Goal: Task Accomplishment & Management: Manage account settings

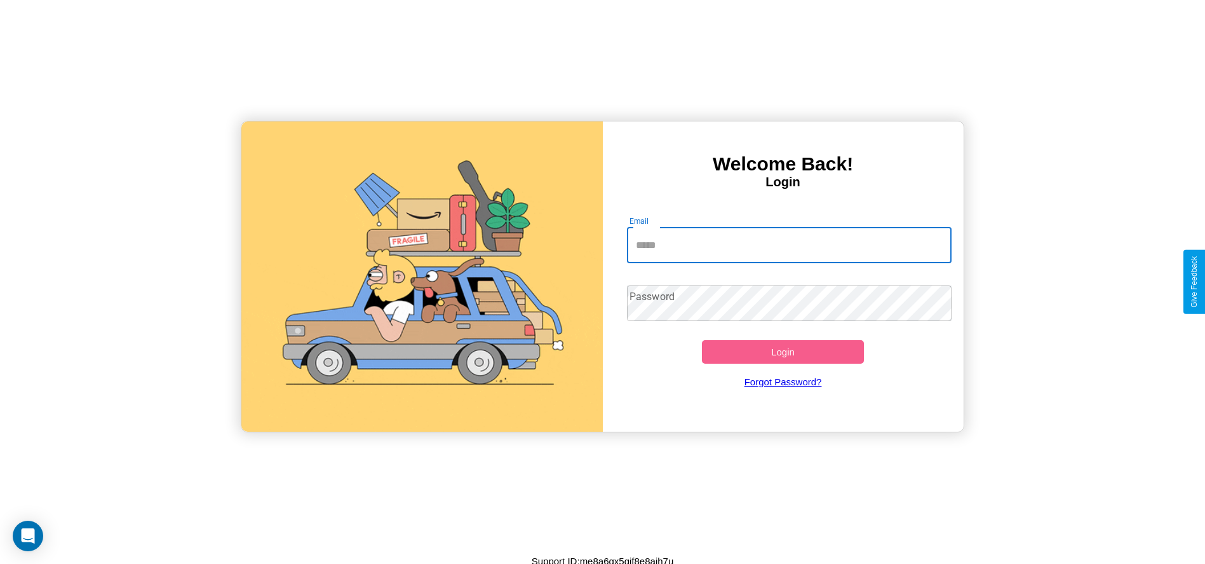
click at [789, 245] on input "Email" at bounding box center [789, 245] width 325 height 36
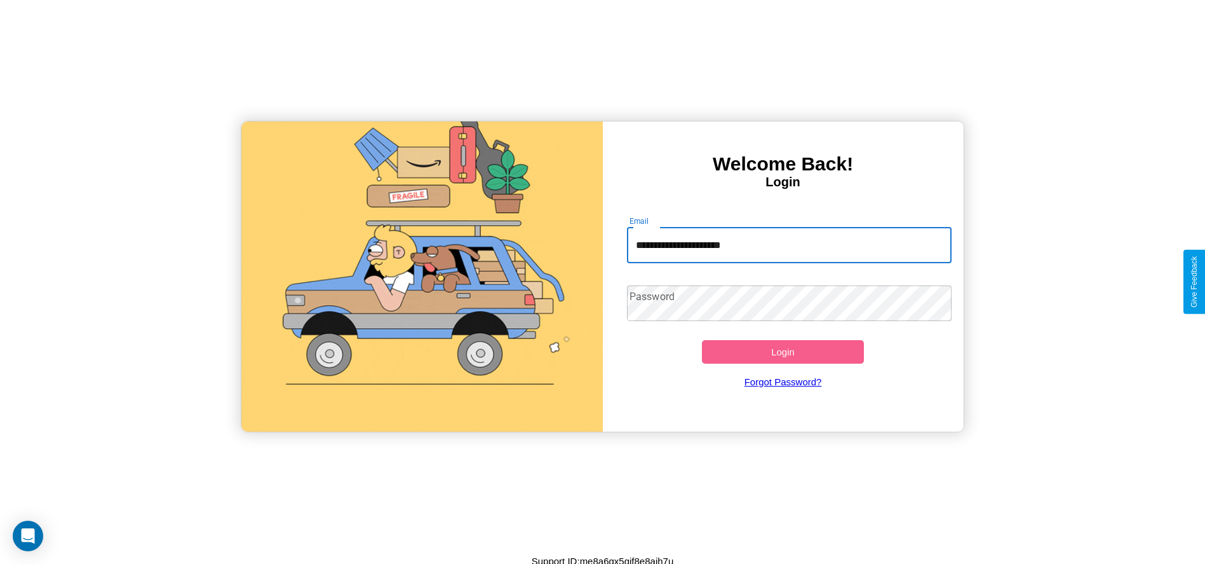
type input "**********"
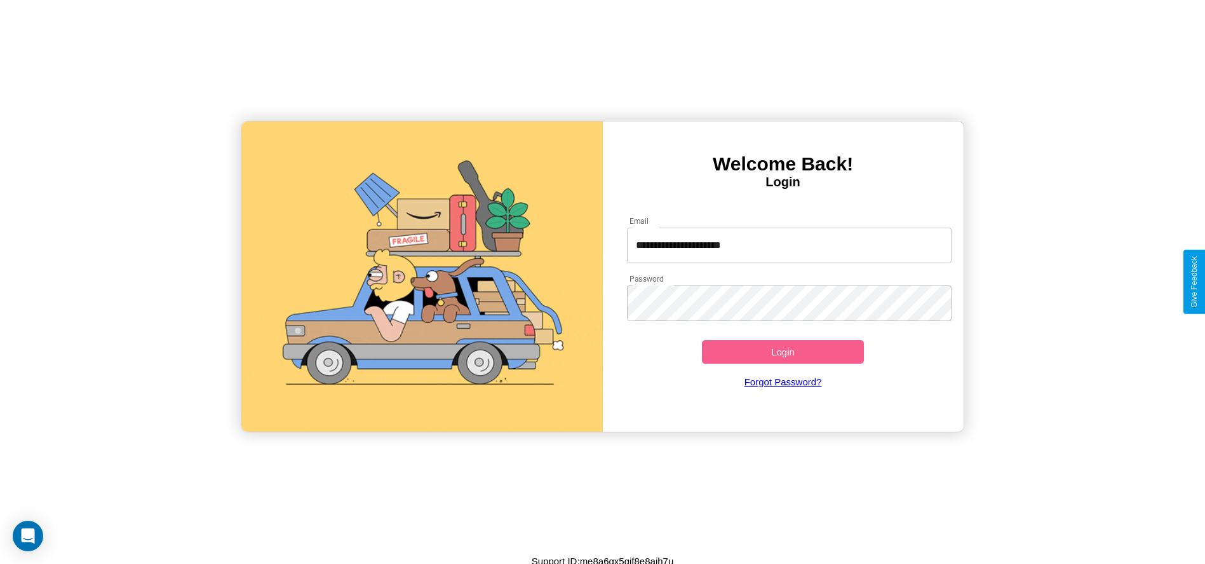
click at [783, 351] on button "Login" at bounding box center [783, 352] width 163 height 24
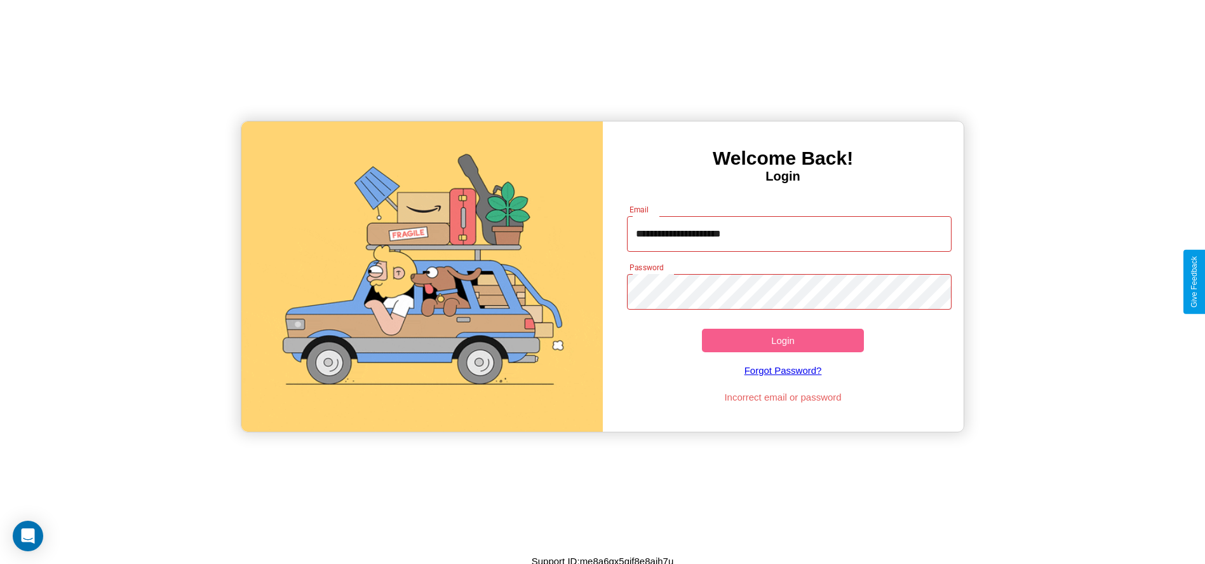
click at [783, 340] on button "Login" at bounding box center [783, 341] width 163 height 24
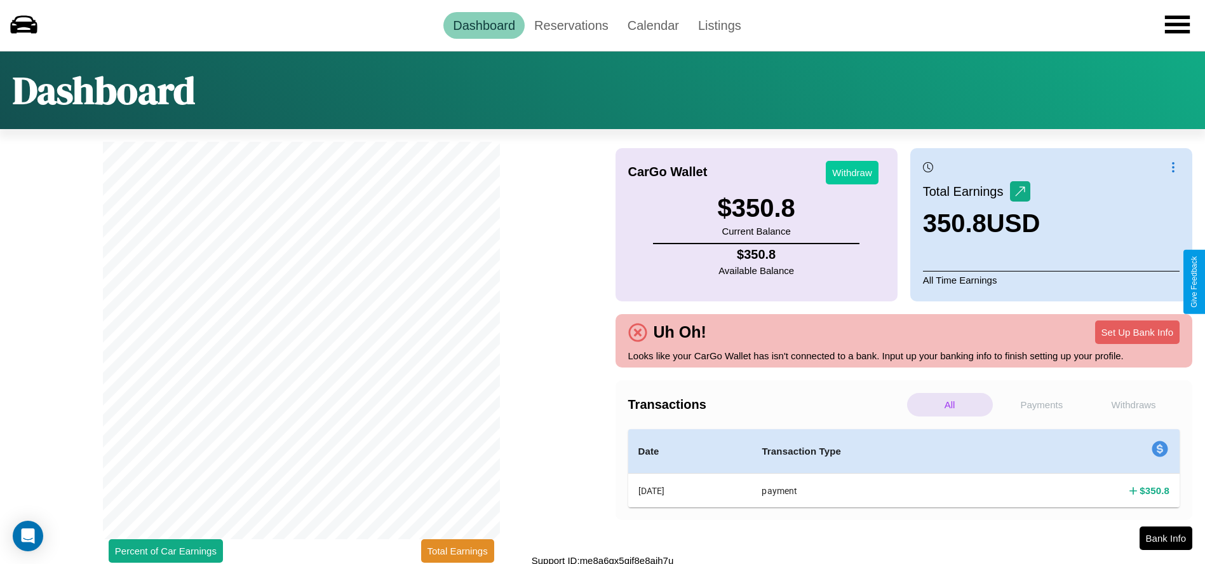
click at [852, 172] on button "Withdraw" at bounding box center [852, 173] width 53 height 24
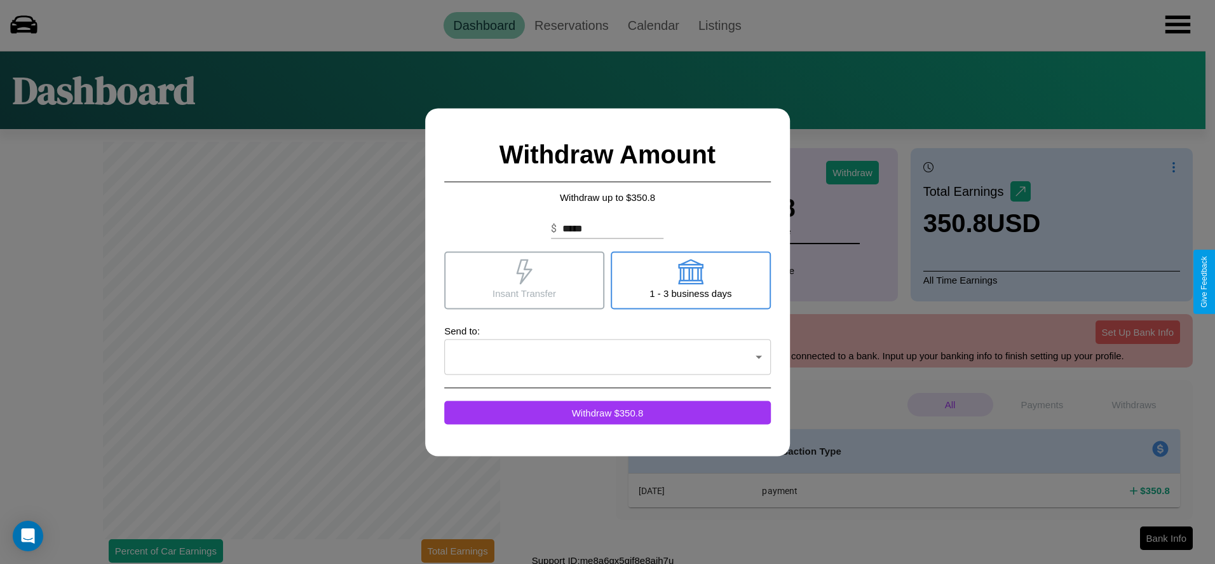
click at [524, 280] on icon at bounding box center [524, 271] width 25 height 25
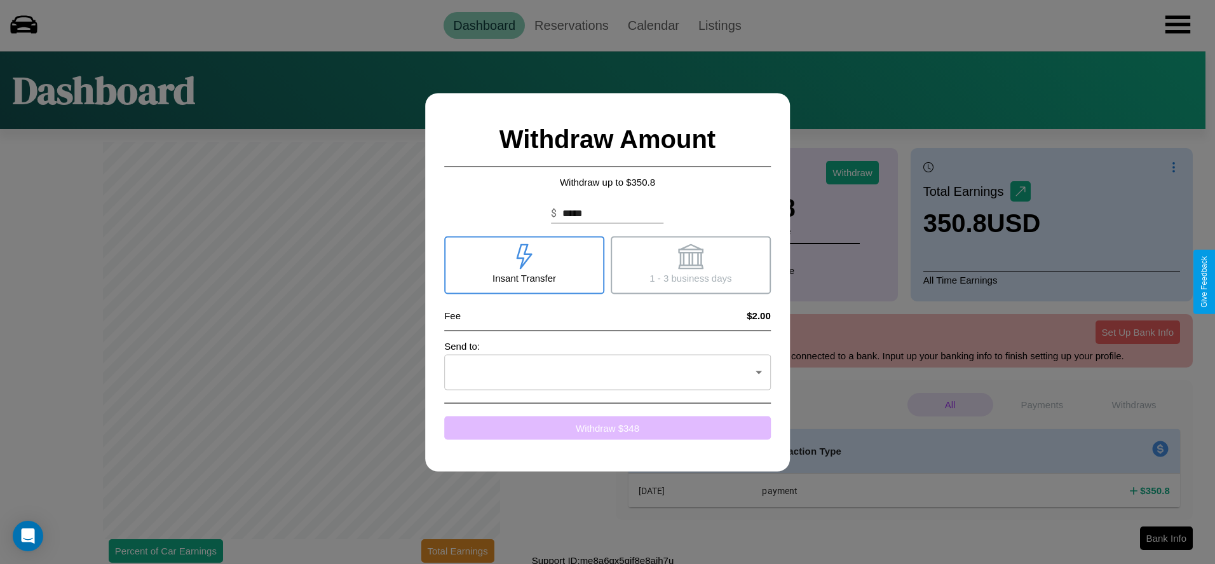
click at [608, 427] on button "Withdraw $ 348" at bounding box center [607, 428] width 327 height 24
